Goal: Task Accomplishment & Management: Manage account settings

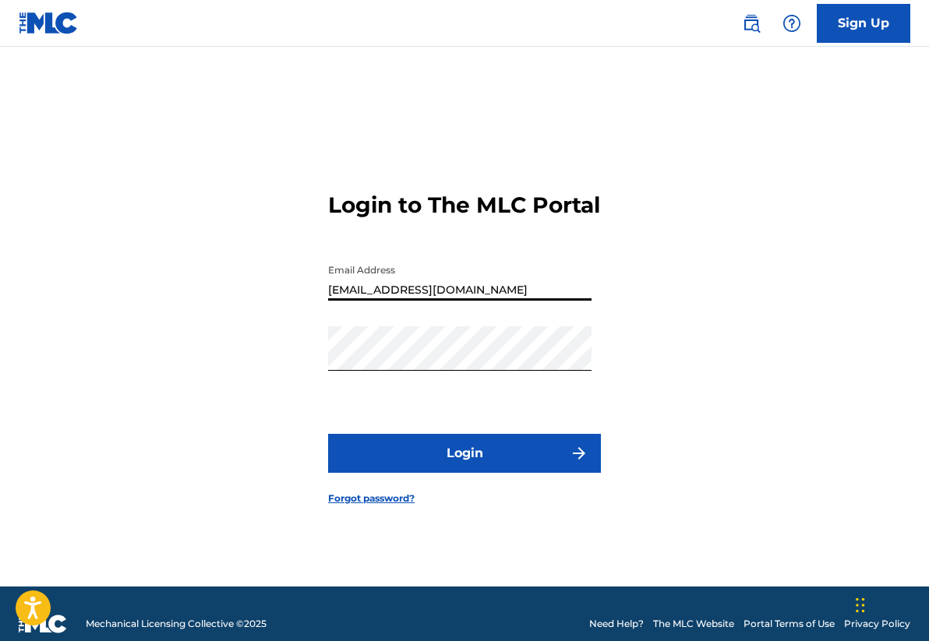
click at [498, 299] on input "[EMAIL_ADDRESS][DOMAIN_NAME]" at bounding box center [459, 278] width 263 height 44
click at [479, 464] on button "Login" at bounding box center [464, 453] width 273 height 39
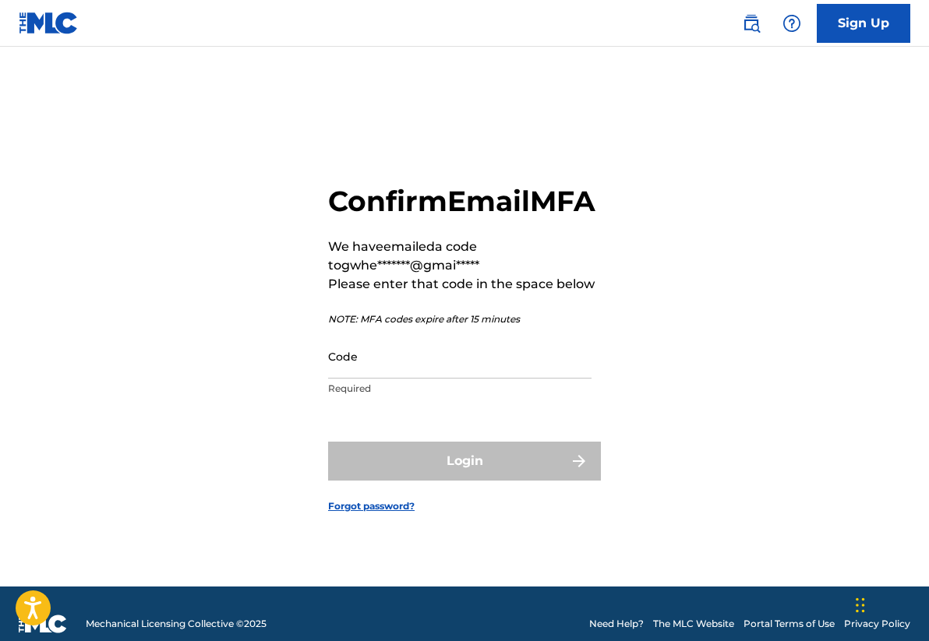
click at [401, 378] on input "Code" at bounding box center [459, 356] width 263 height 44
click at [361, 379] on input "Code" at bounding box center [459, 356] width 263 height 44
paste input "389163"
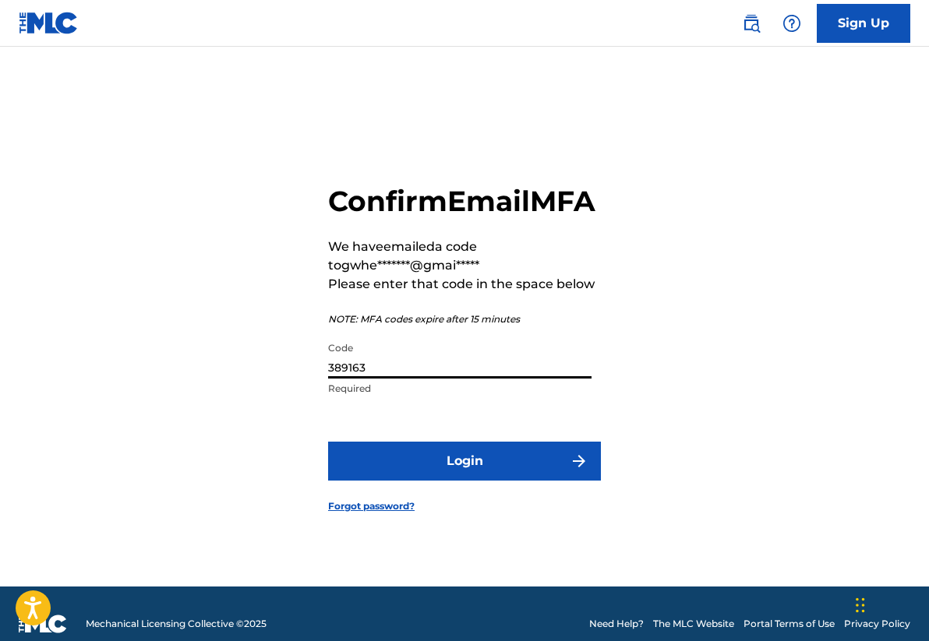
type input "389163"
click at [475, 475] on button "Login" at bounding box center [464, 461] width 273 height 39
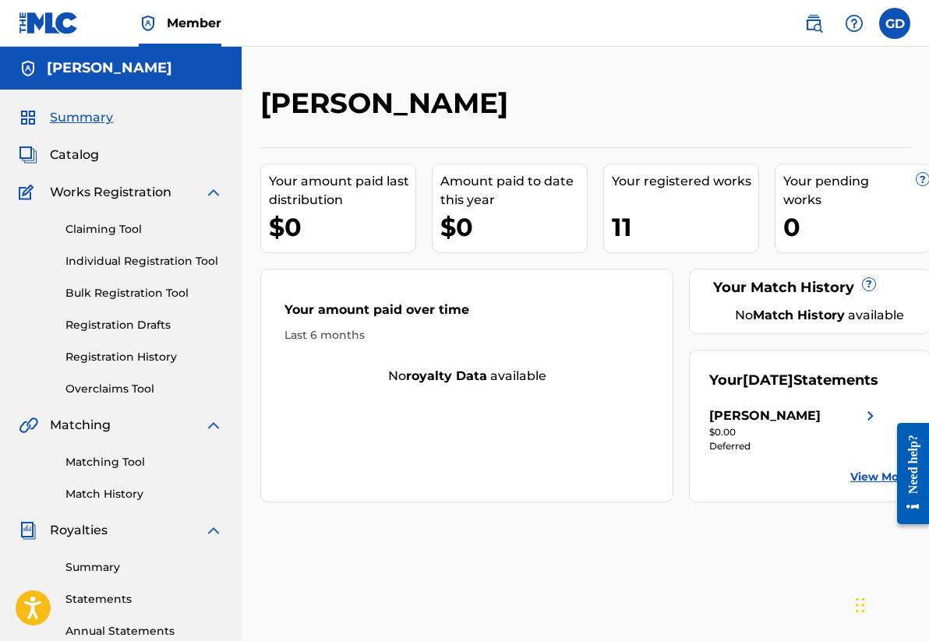
click at [92, 565] on link "Summary" at bounding box center [143, 568] width 157 height 16
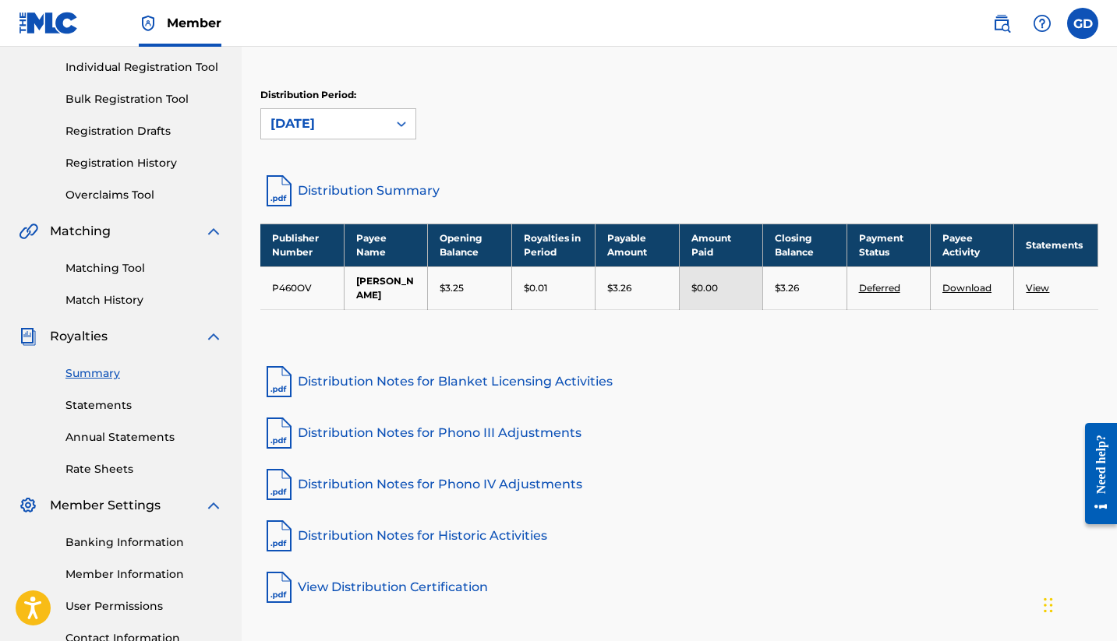
scroll to position [193, 0]
